Goal: Task Accomplishment & Management: Use online tool/utility

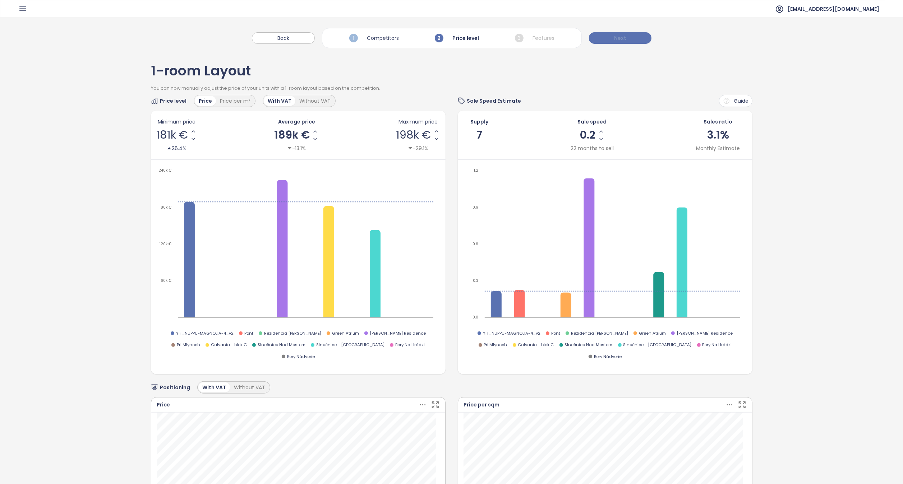
click at [631, 35] on button "Next" at bounding box center [620, 37] width 63 height 11
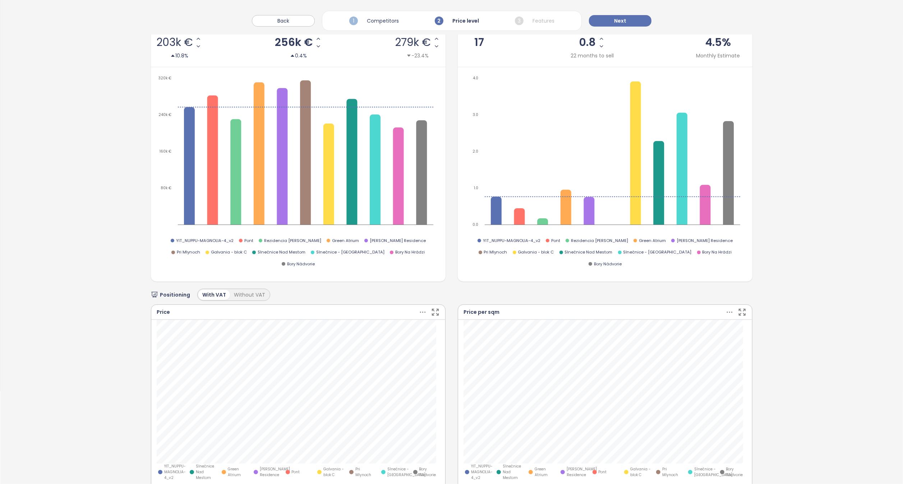
scroll to position [100, 0]
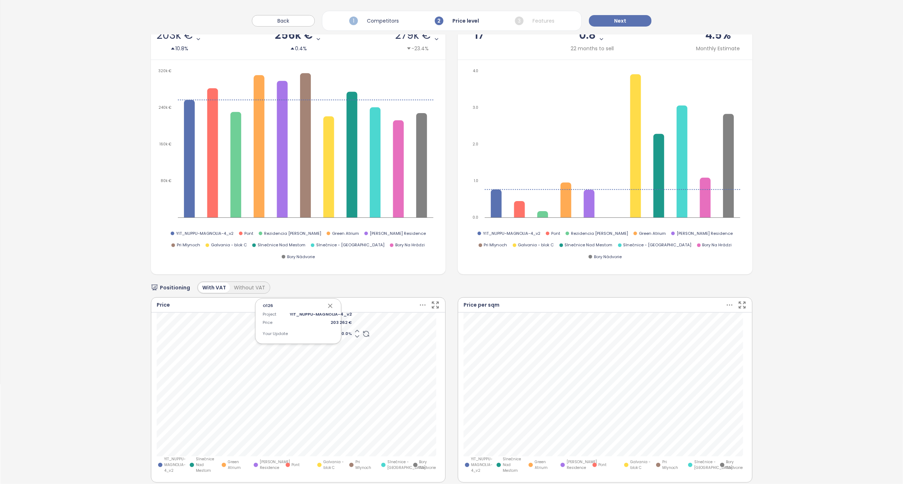
click at [851, 288] on div "2-room Layout You can now manually adjust the price of your units with a 2-room…" at bounding box center [451, 317] width 903 height 731
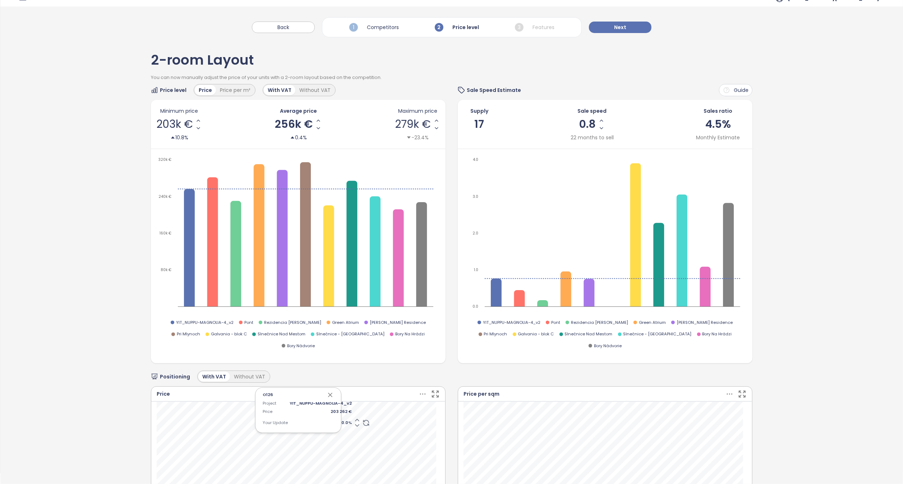
scroll to position [0, 0]
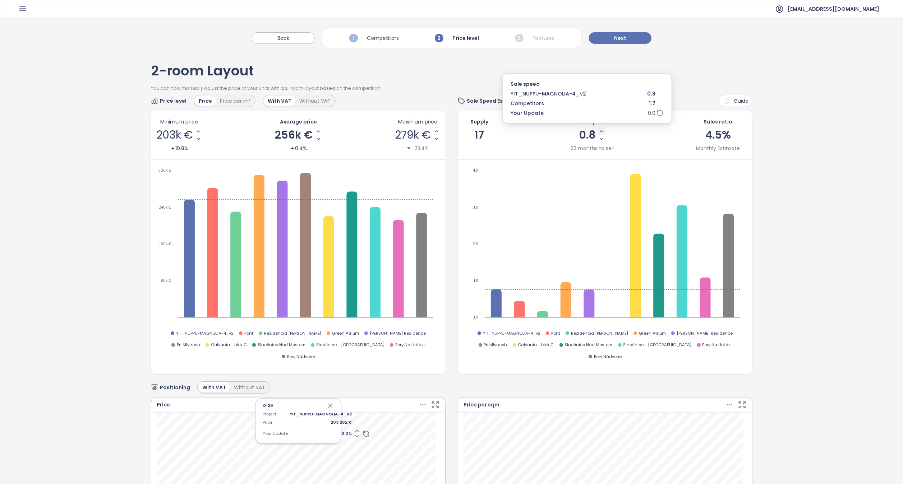
click at [599, 134] on icon "Increase Sale Speed - Monthly" at bounding box center [602, 132] width 6 height 6
click at [599, 139] on icon "Decrease Sale Speed - Monthly" at bounding box center [602, 139] width 6 height 6
click at [327, 402] on icon "button" at bounding box center [330, 405] width 7 height 7
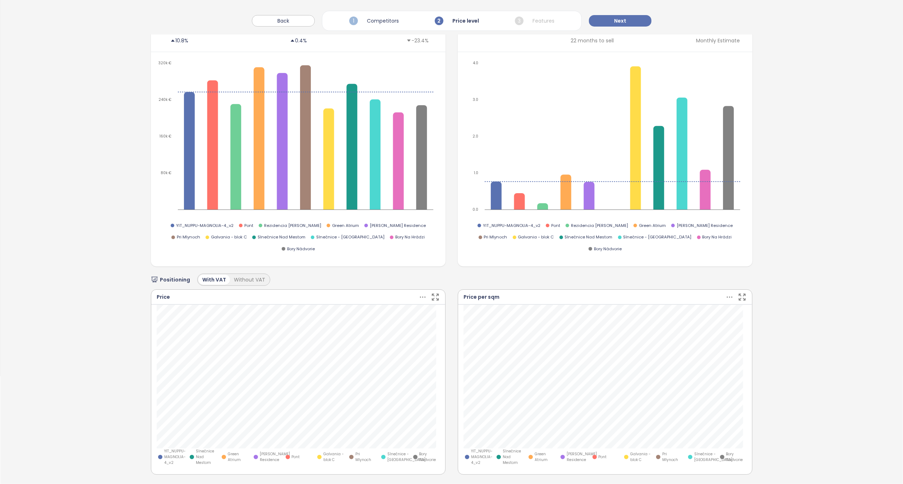
scroll to position [111, 0]
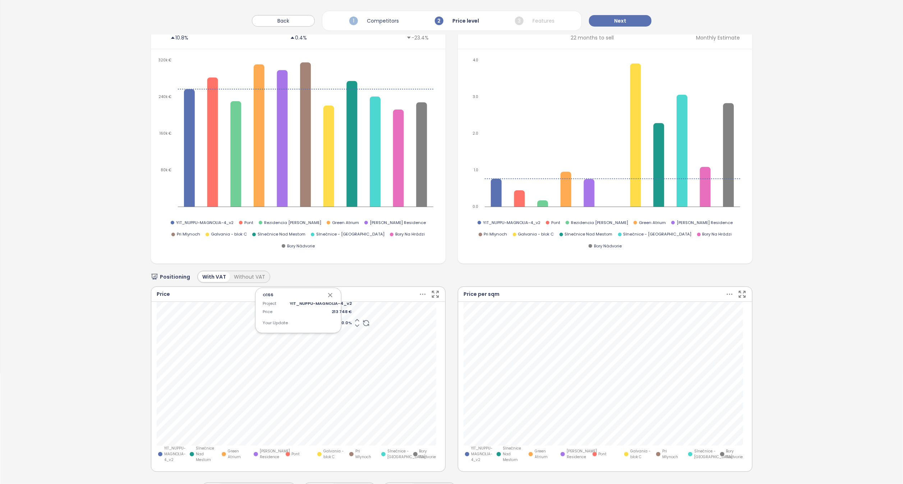
click at [342, 320] on span "0.0 %" at bounding box center [321, 323] width 62 height 6
click at [342, 308] on div "O166 Project YIT_NUPPU-MAGNOLIA-4_v2 Price 213 748 € Your Update 0.0 % YIT_NUPP…" at bounding box center [298, 382] width 283 height 161
click at [342, 320] on span "0.0 %" at bounding box center [321, 323] width 62 height 6
type input "*"
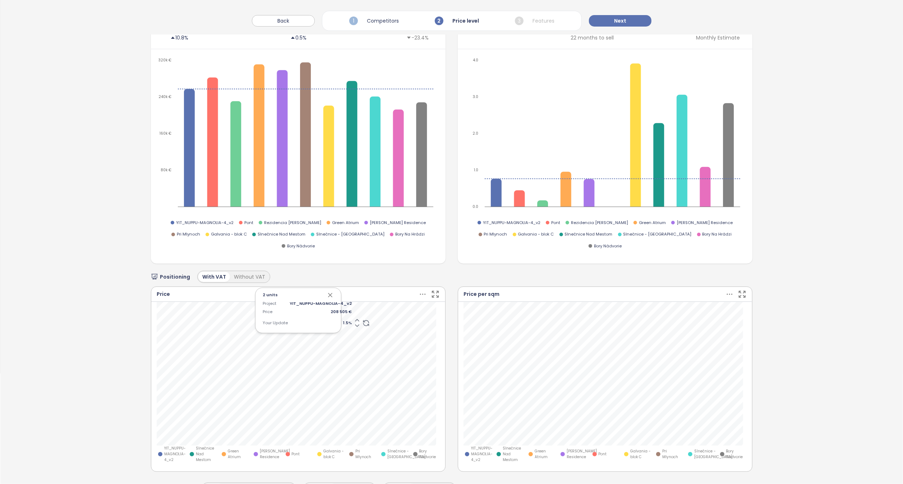
click at [342, 320] on span "1.5 %" at bounding box center [321, 323] width 62 height 6
type input "*"
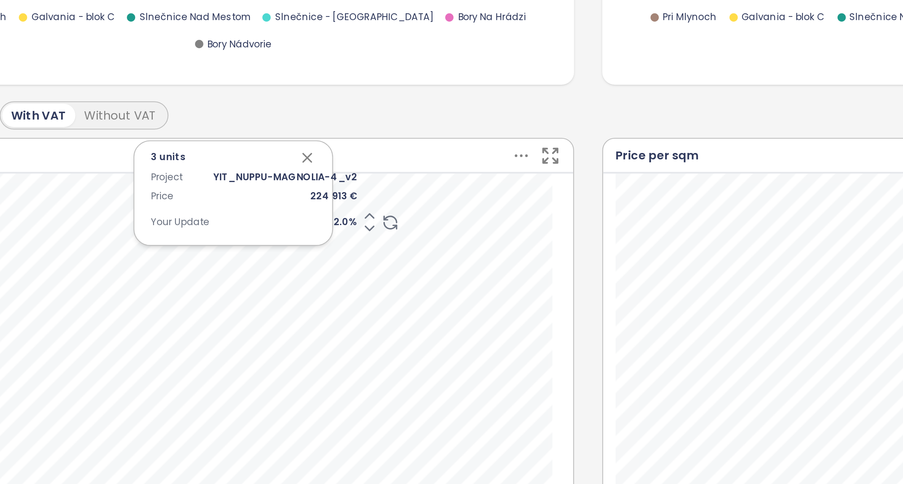
click at [328, 294] on icon "button" at bounding box center [330, 296] width 4 height 4
click at [341, 320] on span "0.0 %" at bounding box center [321, 323] width 62 height 6
type input "*"
click at [341, 320] on span "7.0 %" at bounding box center [321, 323] width 62 height 6
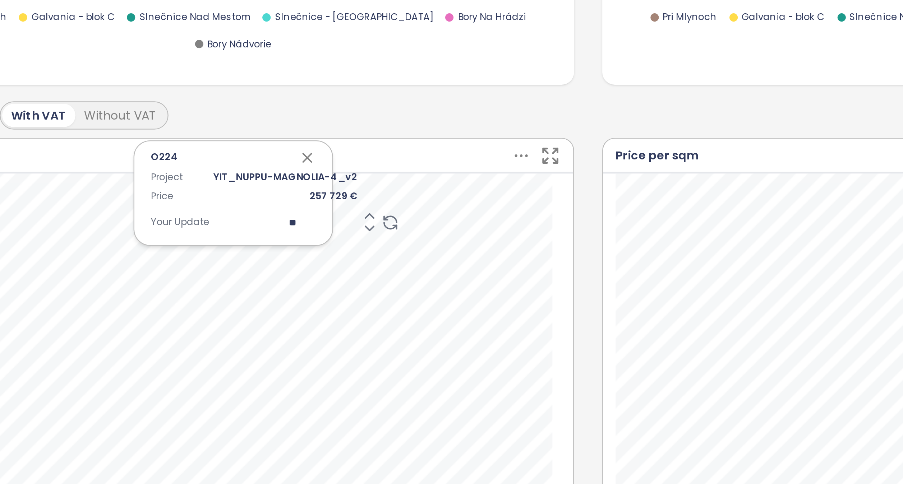
type input "*"
click at [342, 320] on span "0.0 %" at bounding box center [321, 323] width 62 height 6
type input "*"
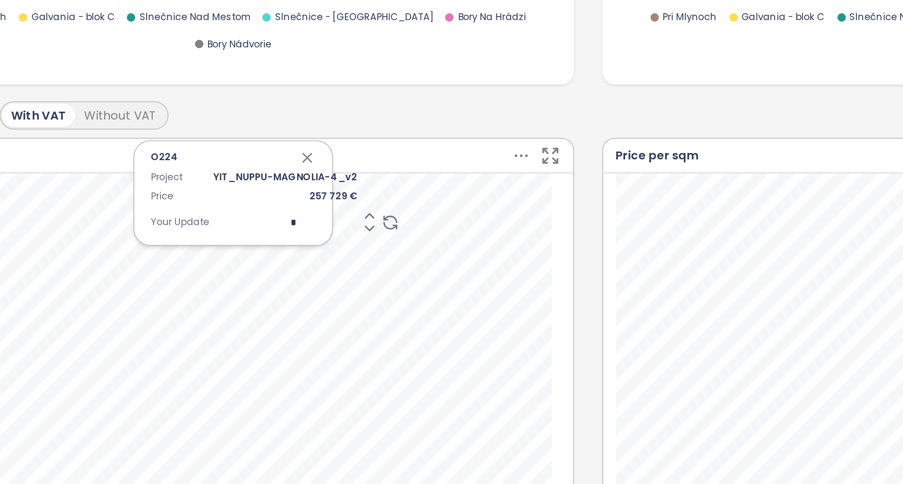
type input "**"
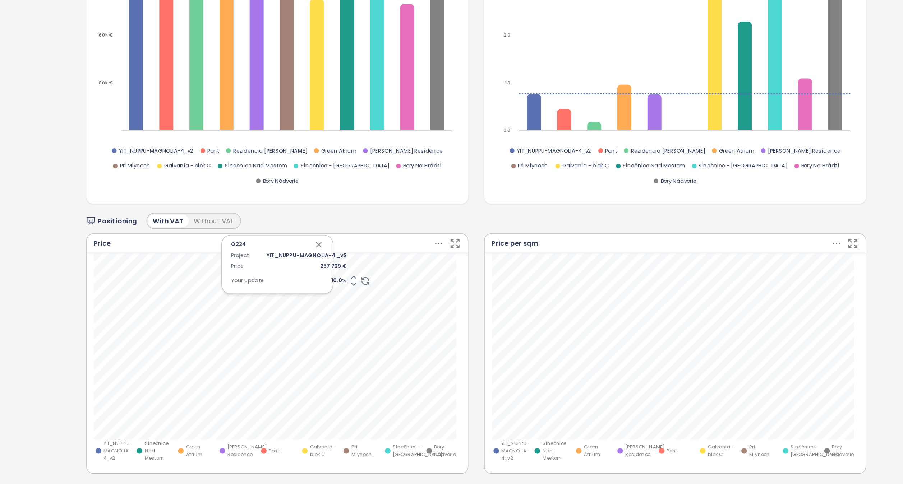
scroll to position [108, 0]
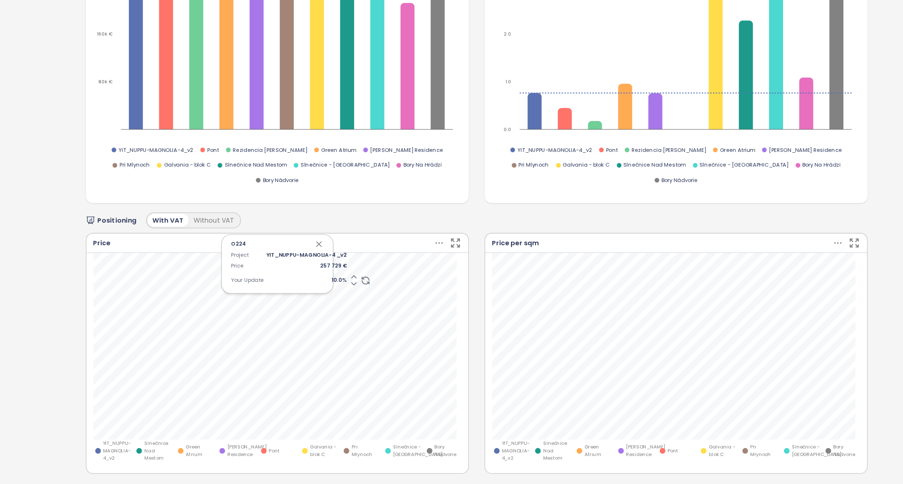
click at [328, 296] on icon "button" at bounding box center [330, 298] width 4 height 4
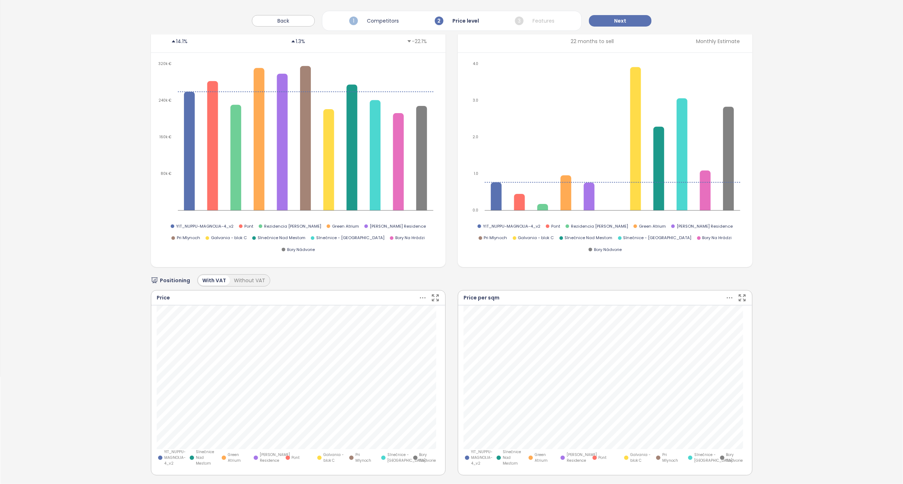
scroll to position [0, 0]
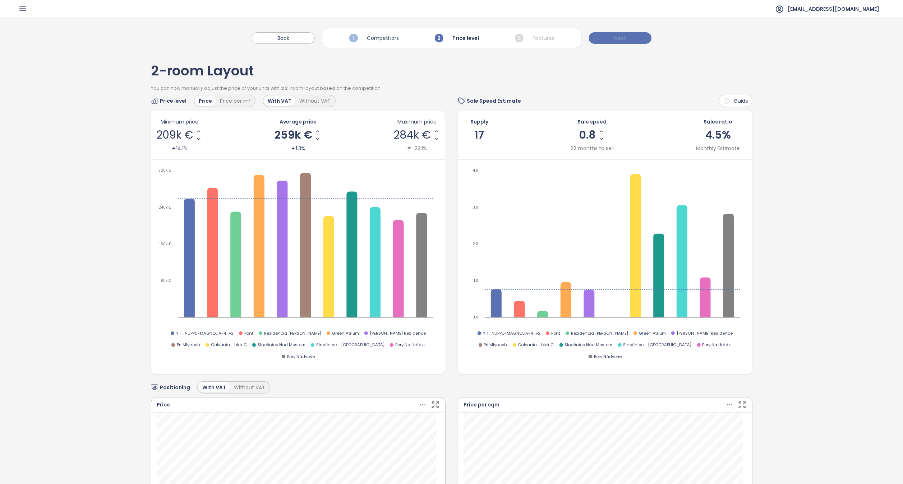
click at [637, 35] on button "Next" at bounding box center [620, 37] width 63 height 11
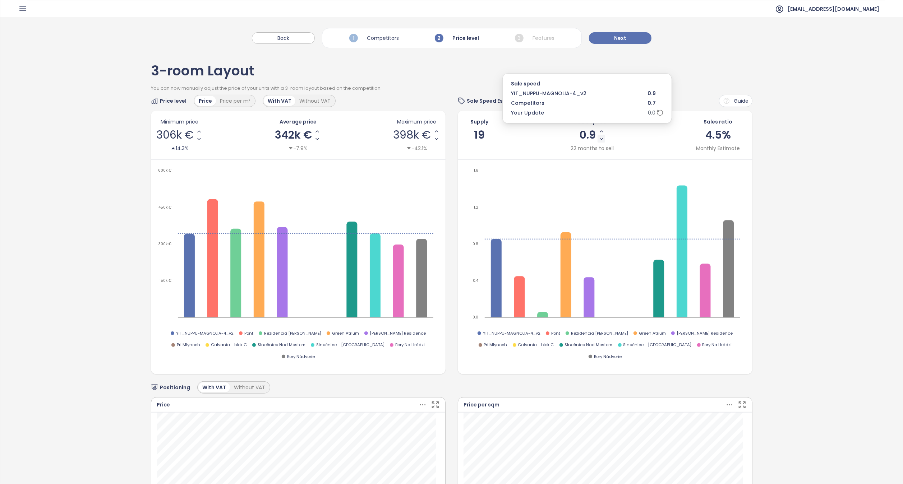
click at [599, 138] on icon "Decrease Sale Speed - Monthly" at bounding box center [602, 139] width 6 height 6
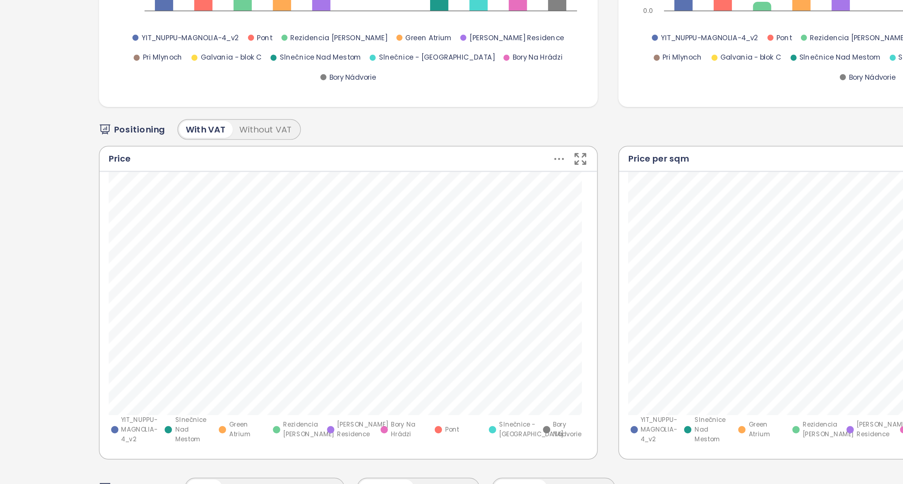
scroll to position [177, 0]
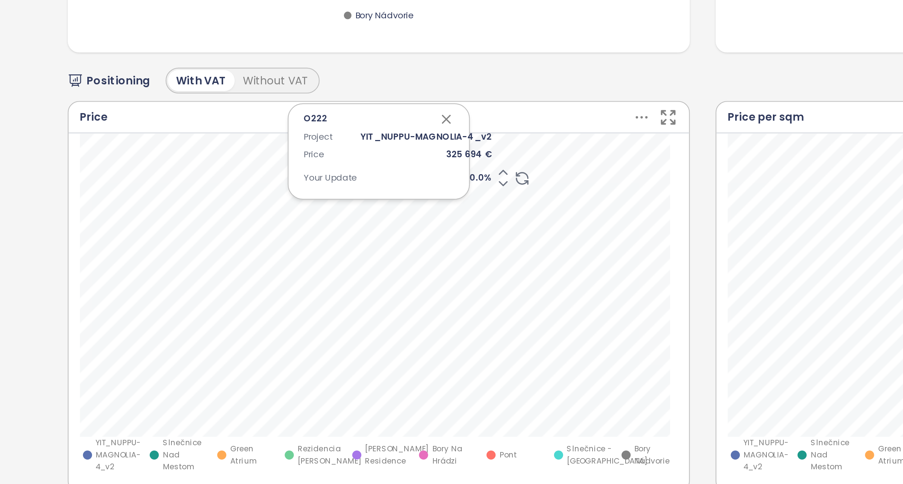
click at [341, 253] on span "0.0 %" at bounding box center [321, 256] width 62 height 6
type input "*"
click at [341, 241] on div "O222 Project YIT_NUPPU-MAGNOLIA-4_v2 Price 325 694 € Your Update 0.0 % YIT_NUPP…" at bounding box center [298, 315] width 283 height 161
click at [341, 253] on span "0.0 %" at bounding box center [321, 256] width 62 height 6
type input "*"
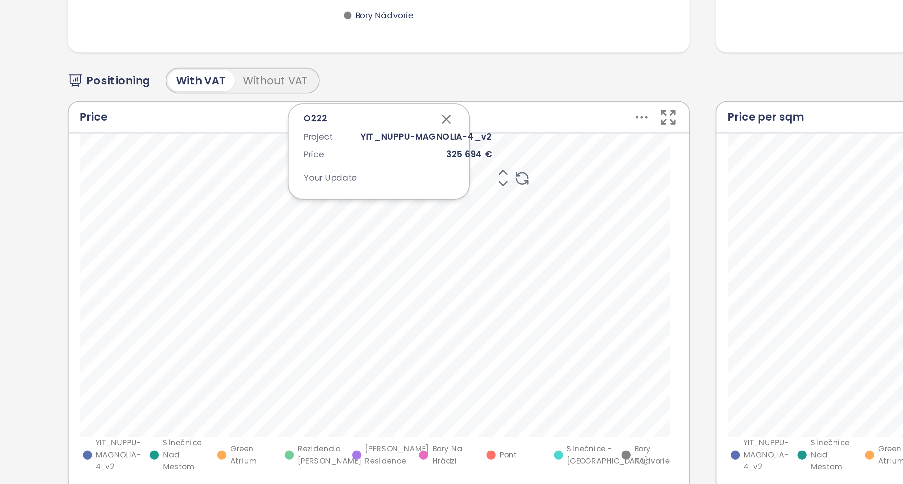
type input "*"
click at [328, 227] on icon "button" at bounding box center [330, 229] width 4 height 4
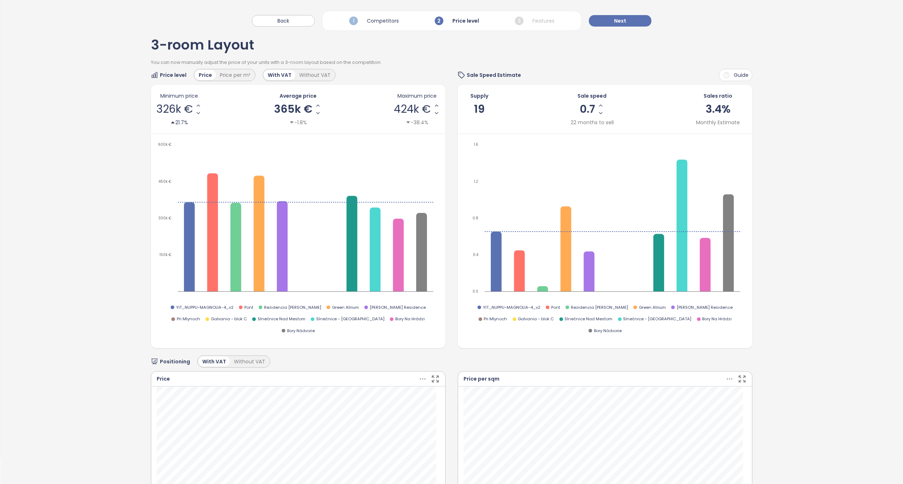
scroll to position [0, 0]
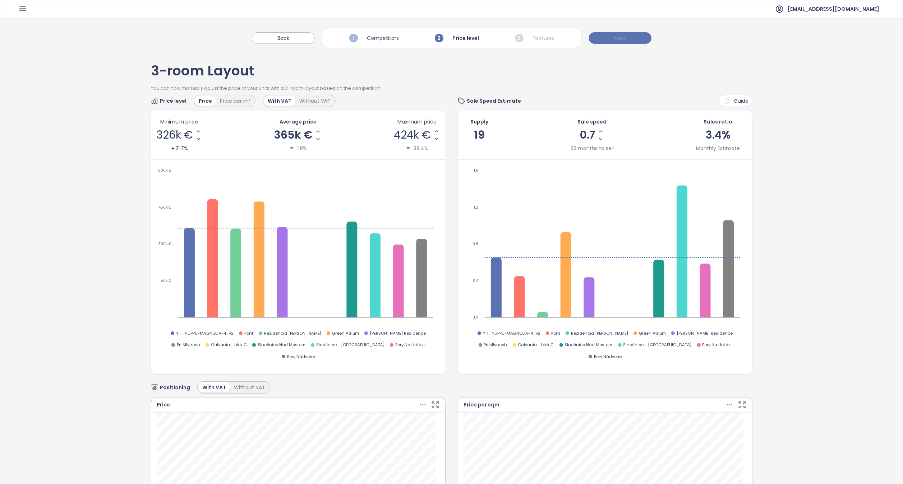
click at [632, 36] on button "Next" at bounding box center [620, 37] width 63 height 11
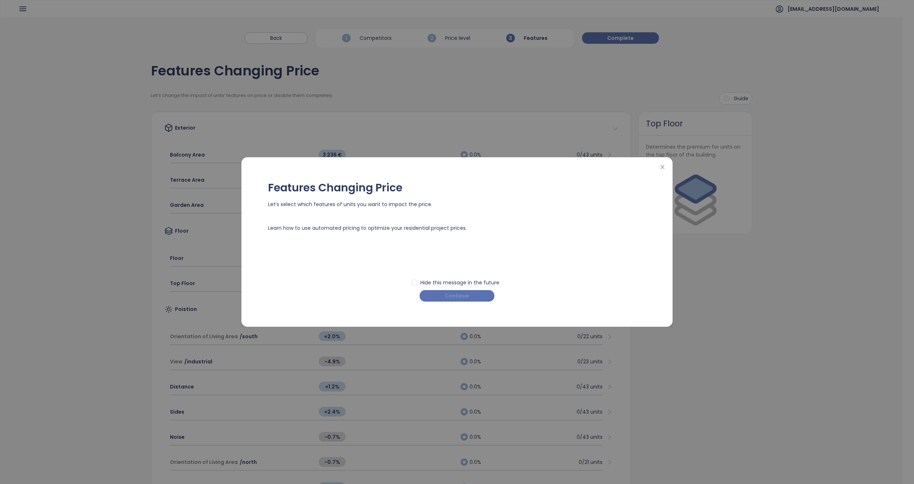
click at [463, 295] on span "Continue" at bounding box center [457, 296] width 24 height 8
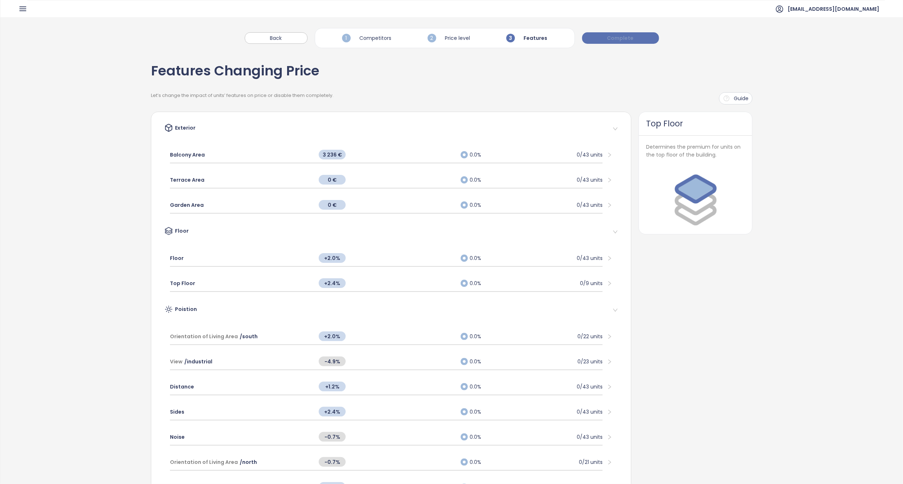
click at [614, 35] on span "Complete" at bounding box center [620, 38] width 27 height 8
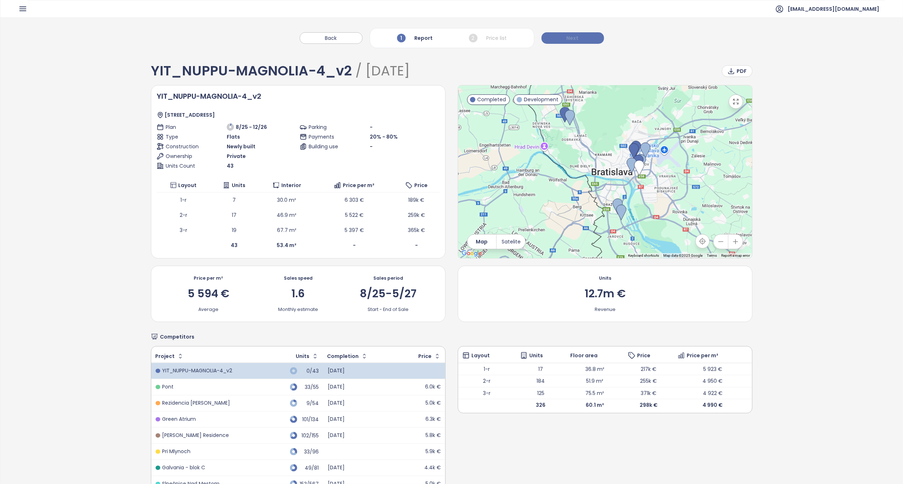
click at [568, 38] on span "Next" at bounding box center [573, 38] width 12 height 8
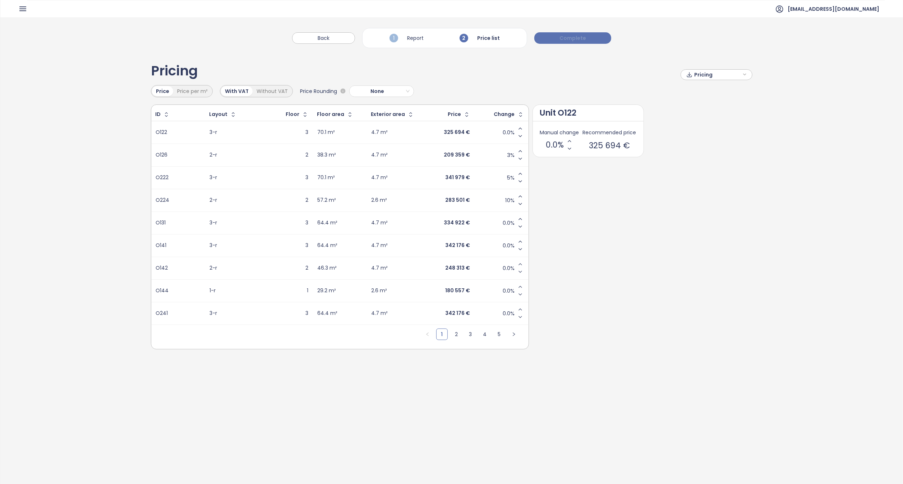
click at [573, 36] on span "Complete" at bounding box center [572, 38] width 27 height 8
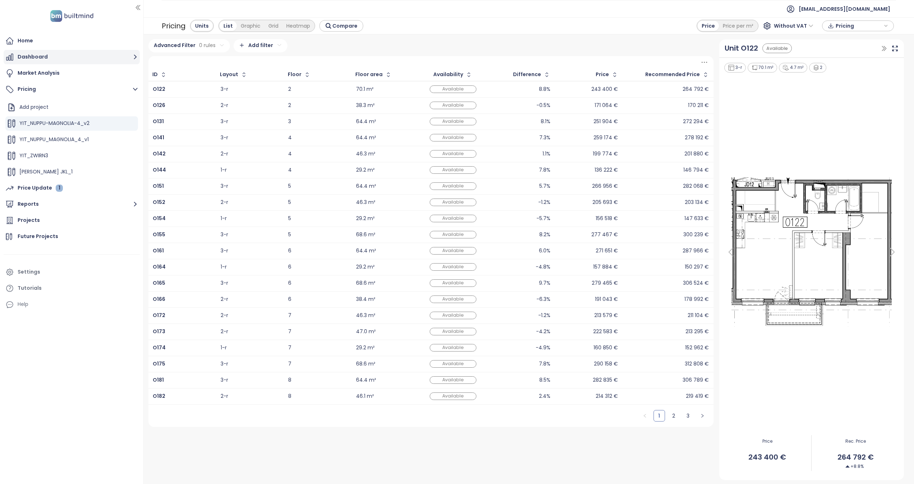
click at [35, 54] on button "Dashboard" at bounding box center [72, 57] width 136 height 14
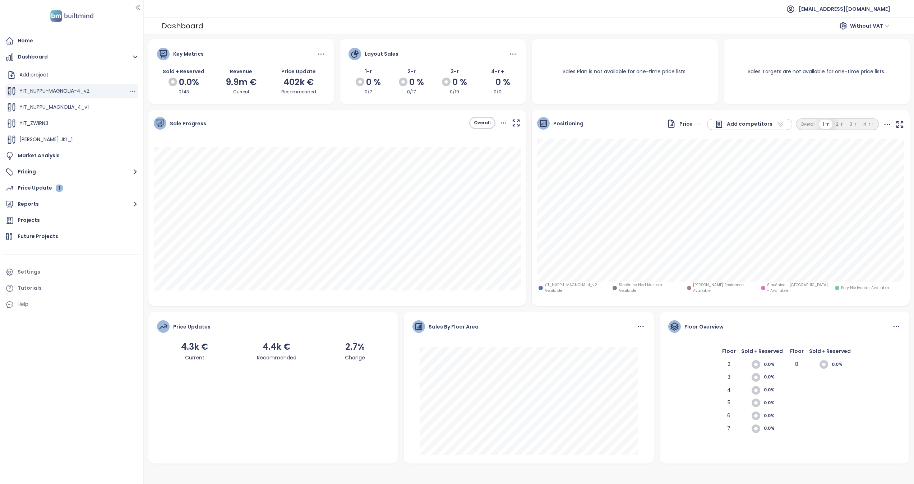
click at [62, 88] on span "YIT_NUPPU-MAGNOLIA-4_v2" at bounding box center [54, 90] width 70 height 7
click at [193, 326] on div "Price Updates" at bounding box center [191, 327] width 37 height 8
click at [485, 326] on div "Sales By Floor Area" at bounding box center [528, 330] width 233 height 20
click at [638, 328] on icon at bounding box center [640, 326] width 9 height 9
click at [643, 326] on icon at bounding box center [640, 326] width 9 height 9
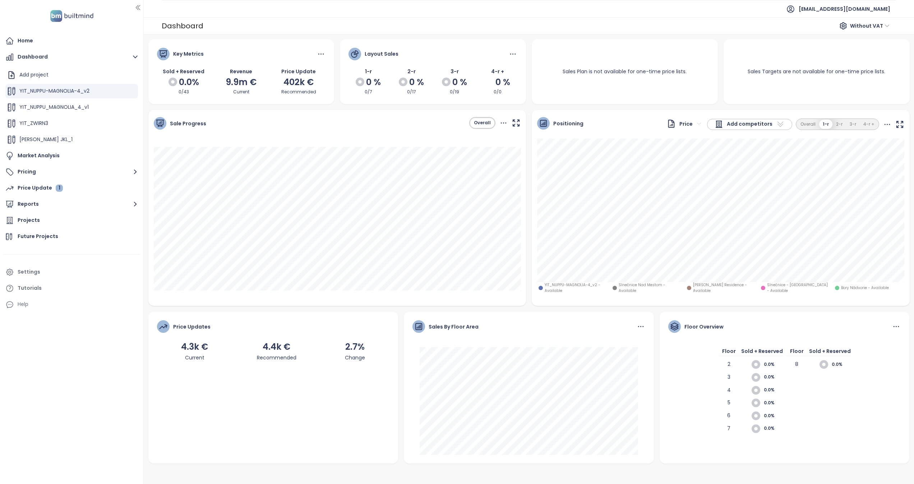
click at [185, 121] on span "Sale Progress" at bounding box center [188, 124] width 36 height 8
click at [543, 125] on icon at bounding box center [543, 123] width 6 height 6
click at [688, 123] on html "Home Dashboard Add project YIT_NUPPU-MAGNOLIA-4_v2 YIT_NUPPU_MAGNOLIA_4_v1 YIT_…" at bounding box center [457, 242] width 914 height 484
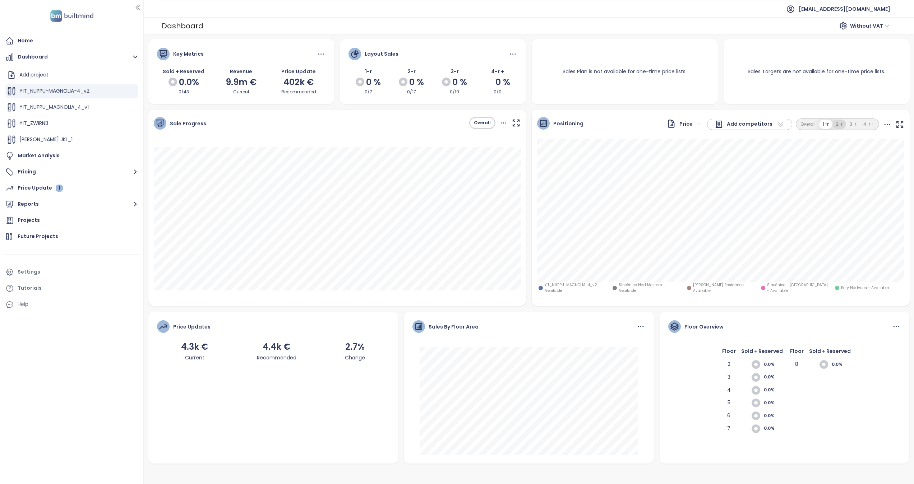
click at [838, 125] on button "2-r" at bounding box center [839, 125] width 14 height 10
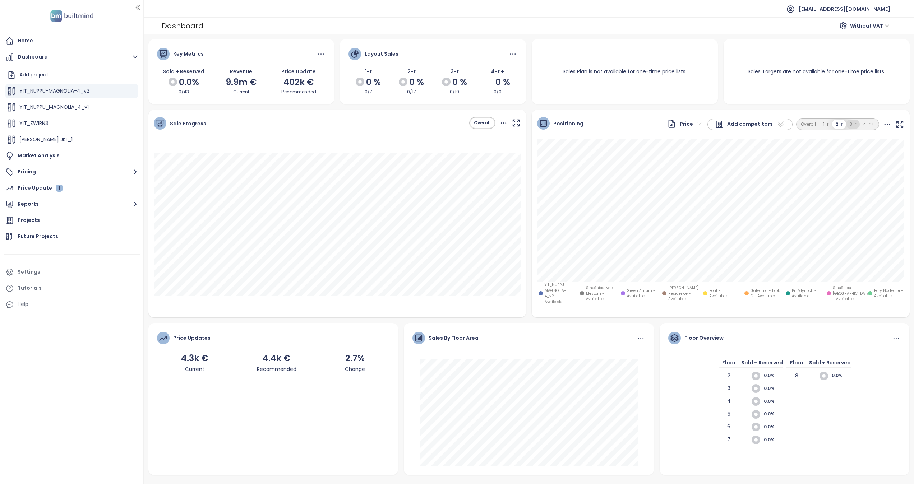
click at [855, 128] on button "3-r" at bounding box center [853, 125] width 14 height 10
click at [887, 123] on icon at bounding box center [887, 124] width 9 height 9
